Goal: Transaction & Acquisition: Book appointment/travel/reservation

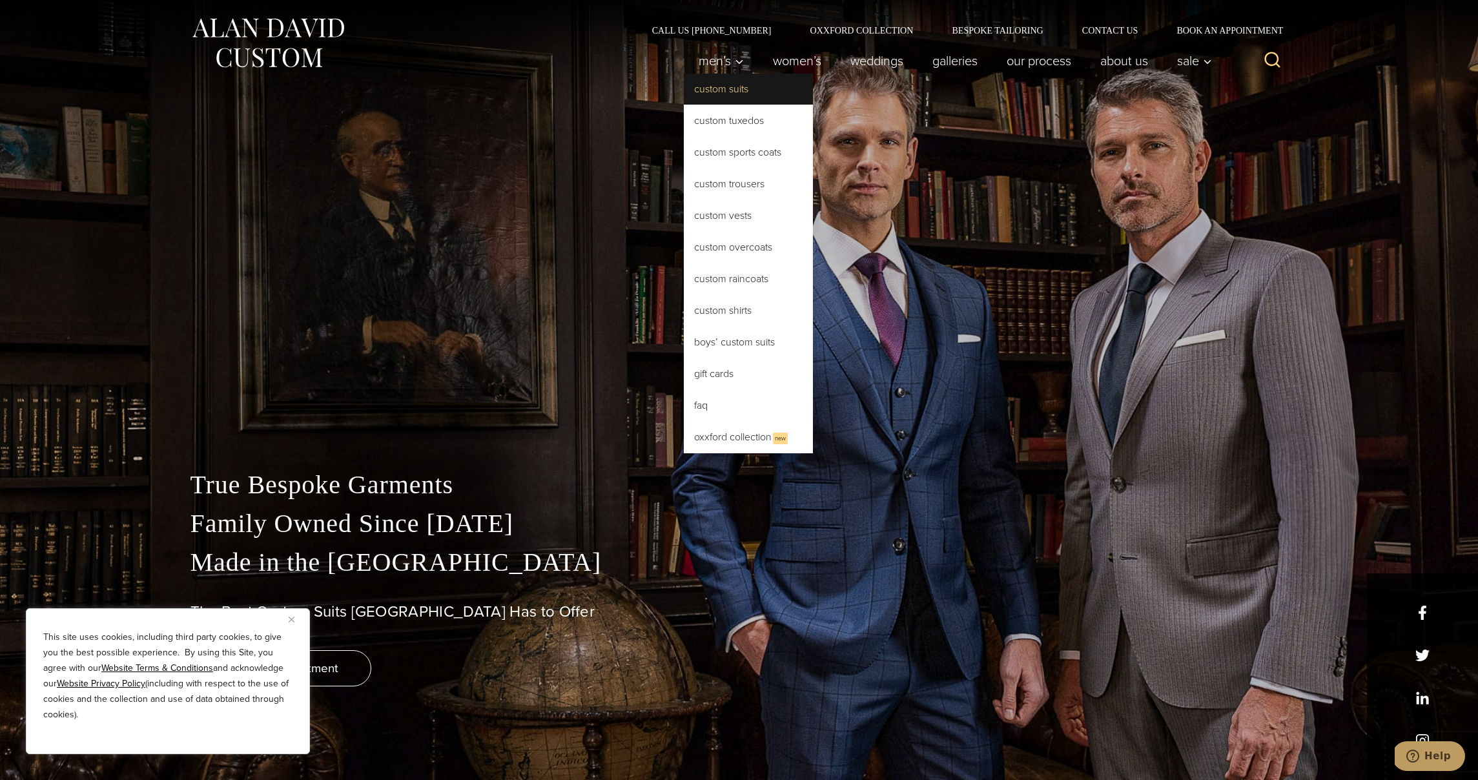
click at [721, 98] on link "Custom Suits" at bounding box center [748, 89] width 129 height 31
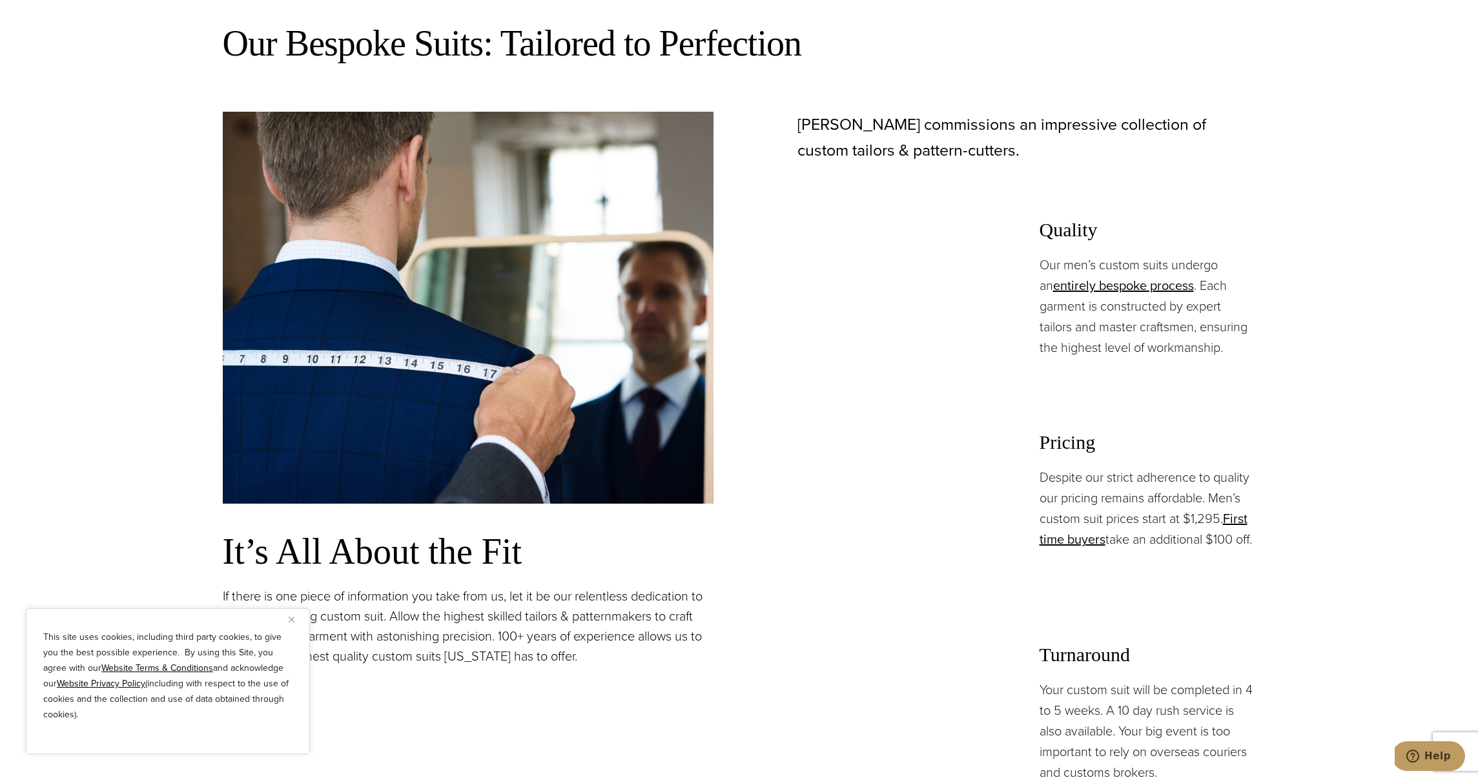
scroll to position [1070, 0]
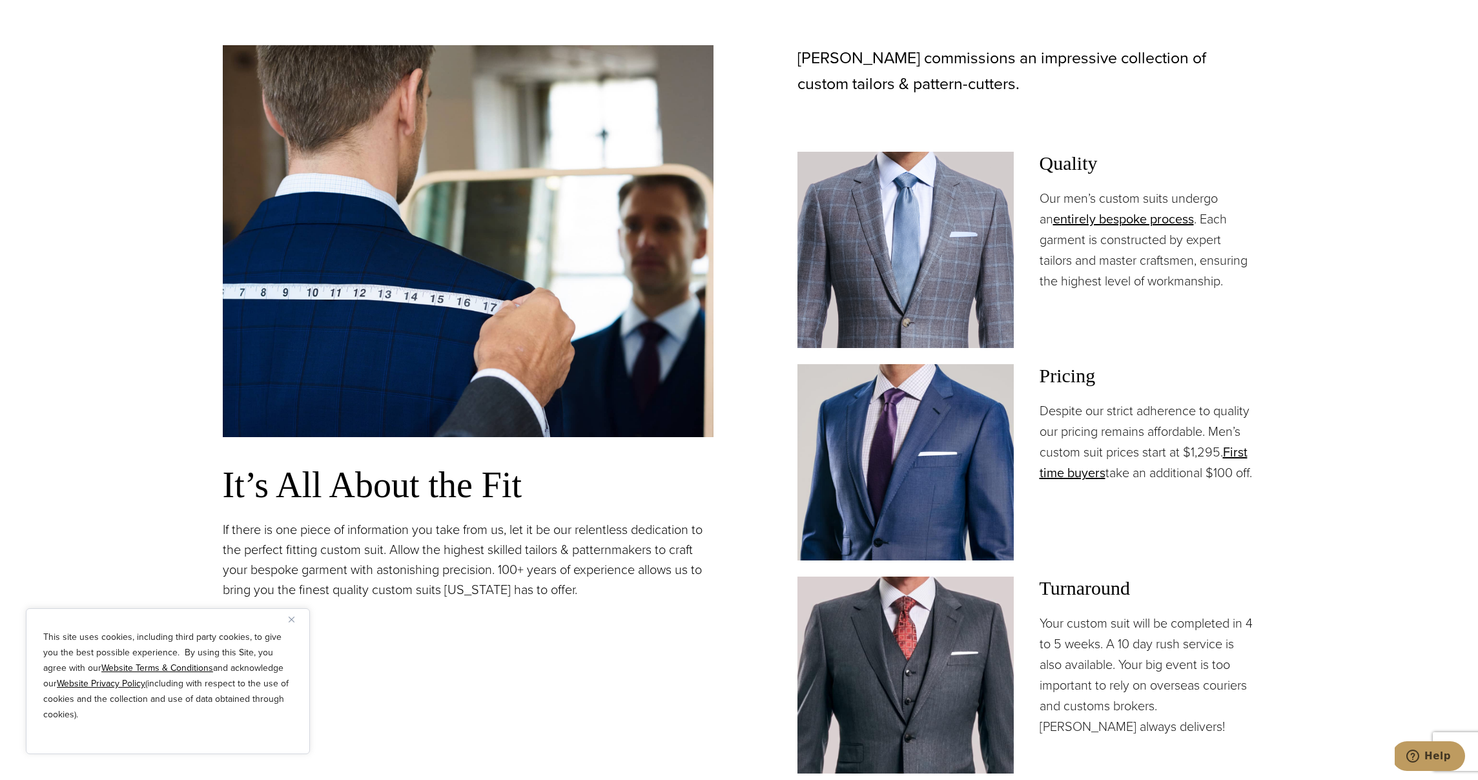
click at [1086, 375] on h3 "Pricing" at bounding box center [1148, 375] width 216 height 23
click at [1231, 448] on link "First time buyers" at bounding box center [1144, 462] width 208 height 40
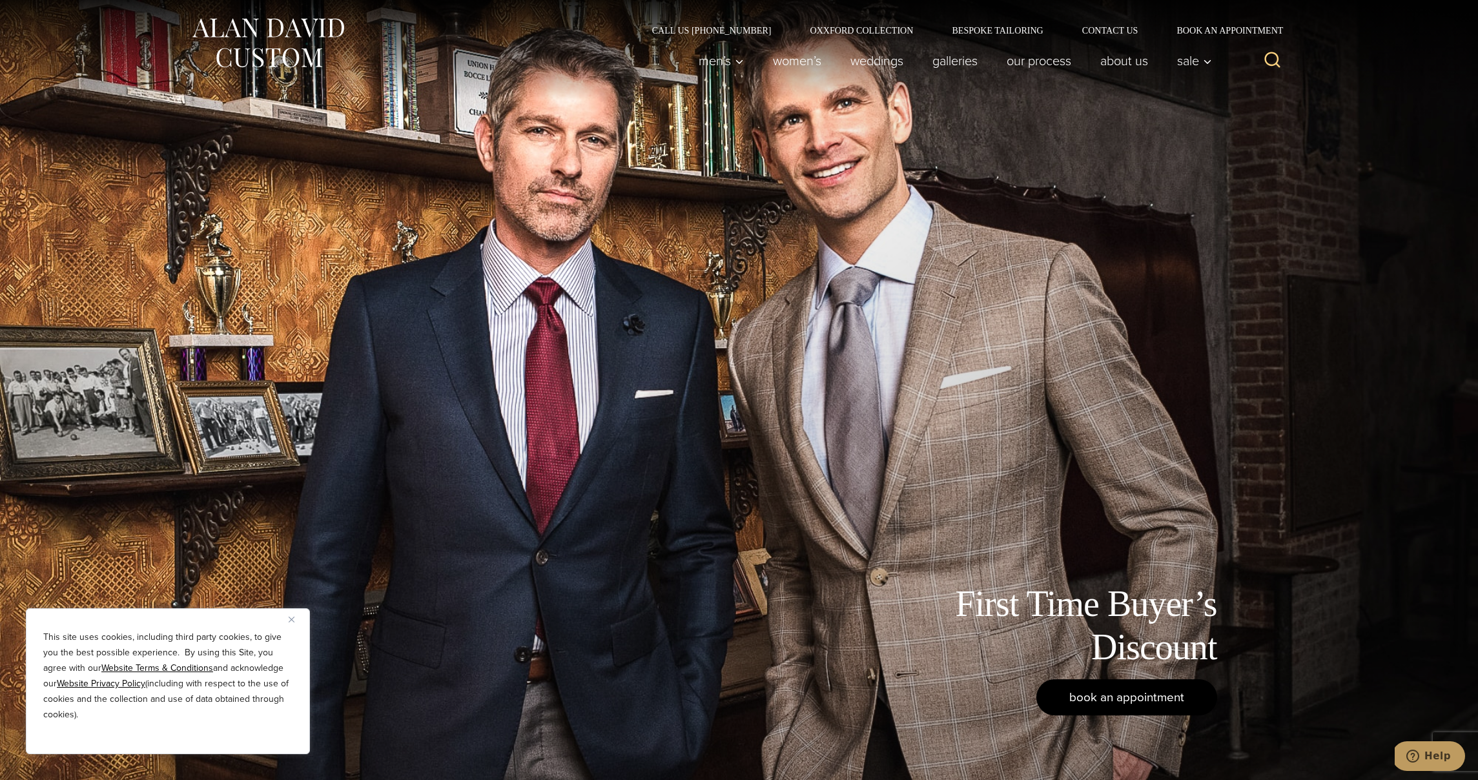
click at [1060, 699] on link "book an appointment" at bounding box center [1127, 697] width 181 height 36
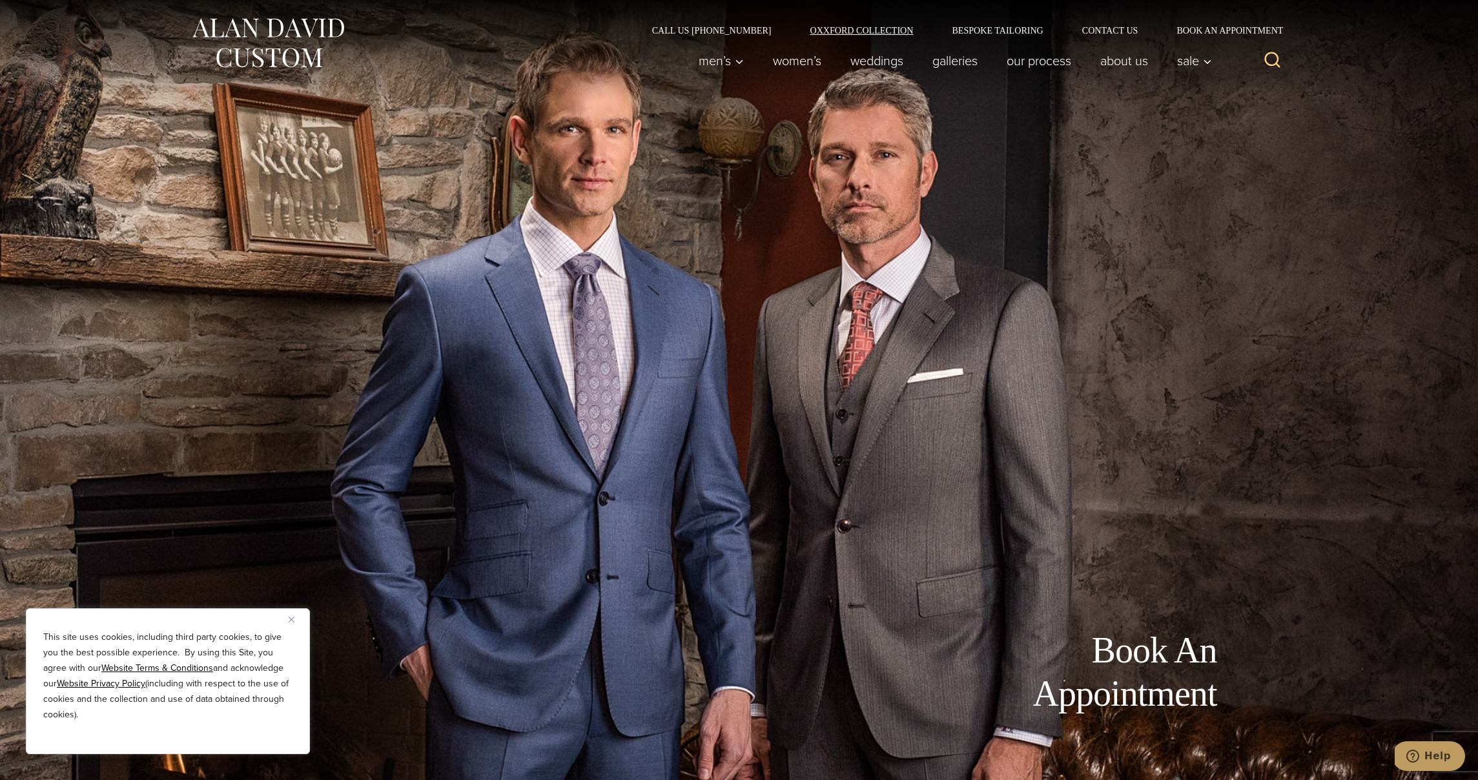
click at [896, 34] on link "Oxxford Collection" at bounding box center [861, 30] width 142 height 9
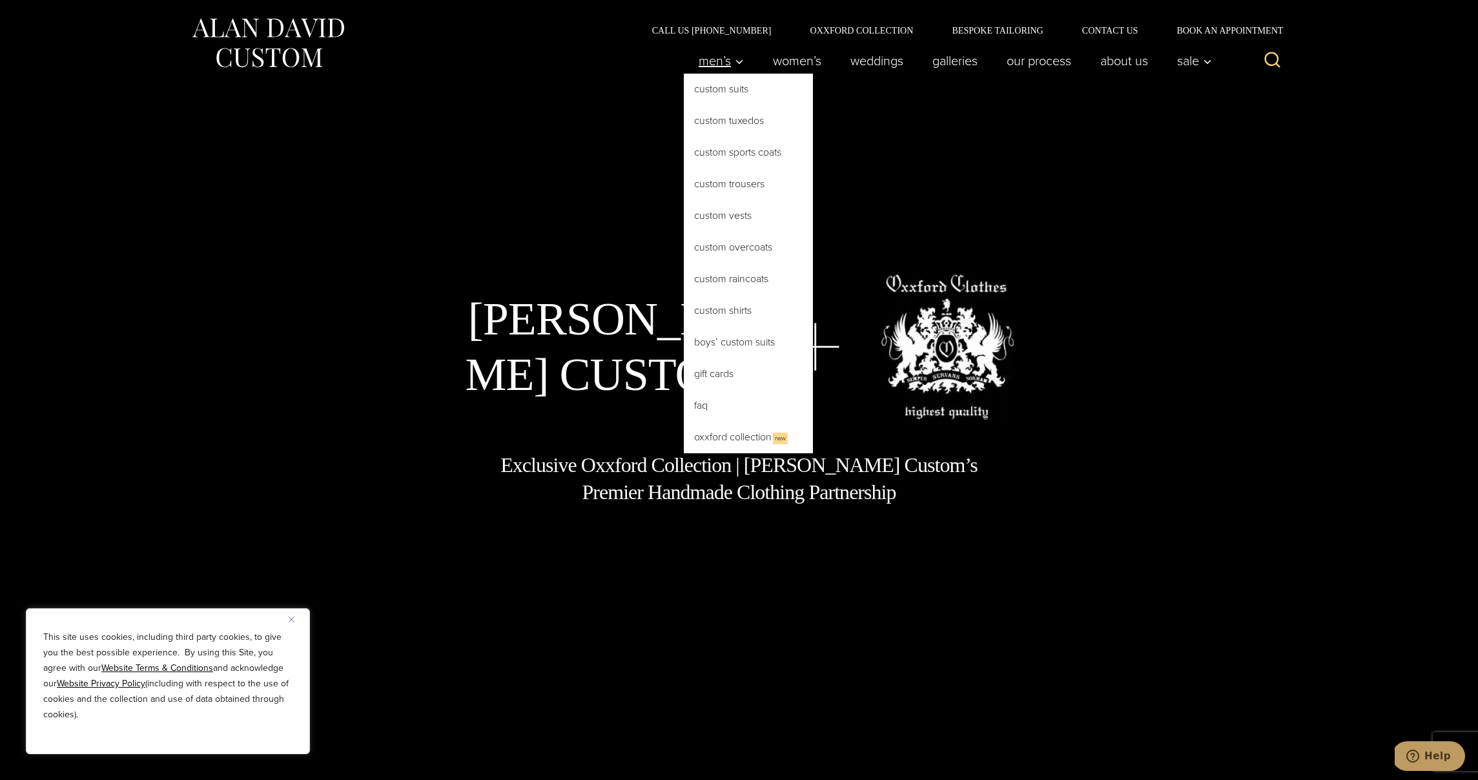
click at [701, 67] on span "Men’s" at bounding box center [721, 60] width 45 height 13
